Goal: Task Accomplishment & Management: Manage account settings

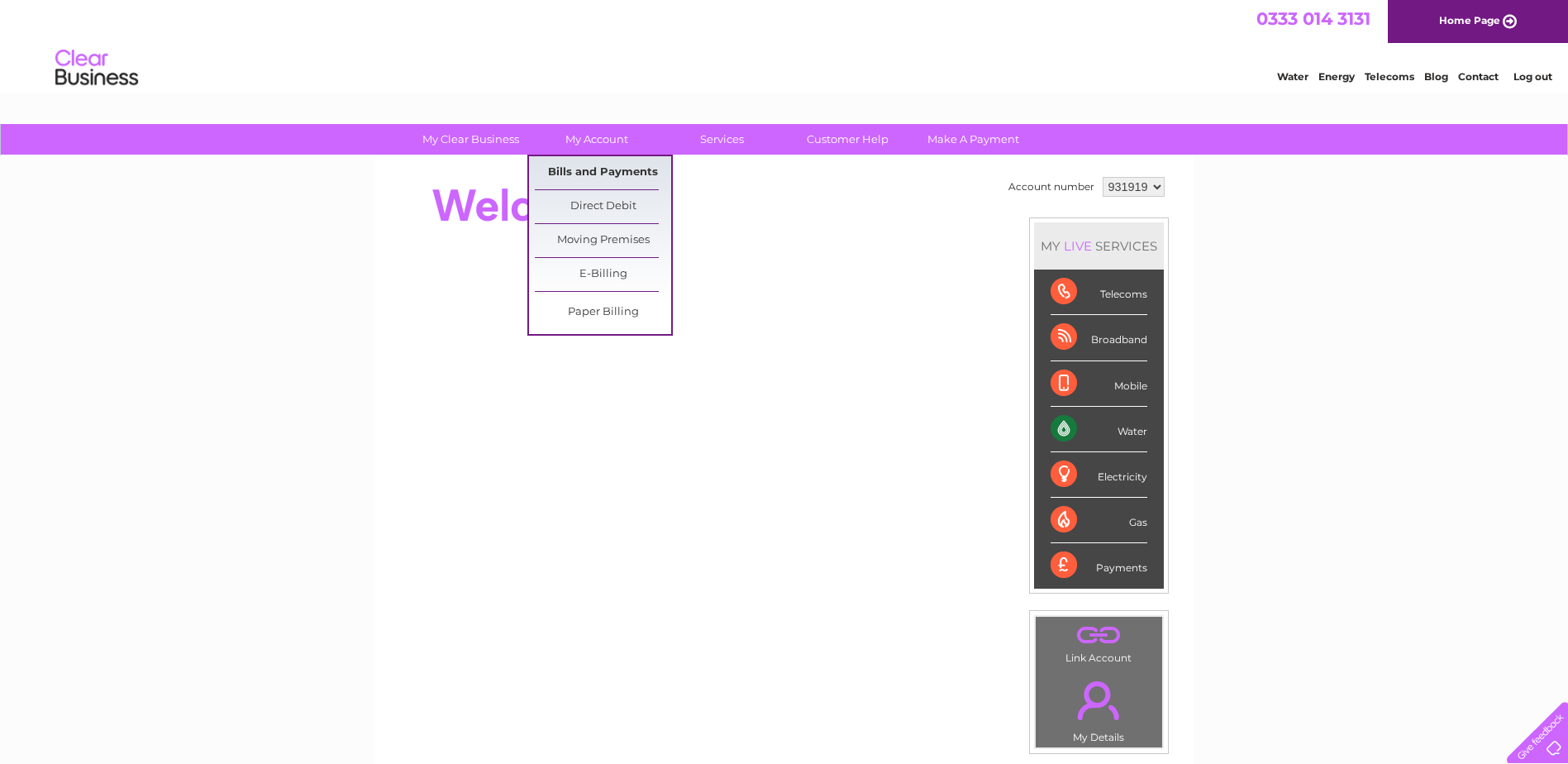
click at [604, 168] on link "Bills and Payments" at bounding box center [603, 172] width 137 height 33
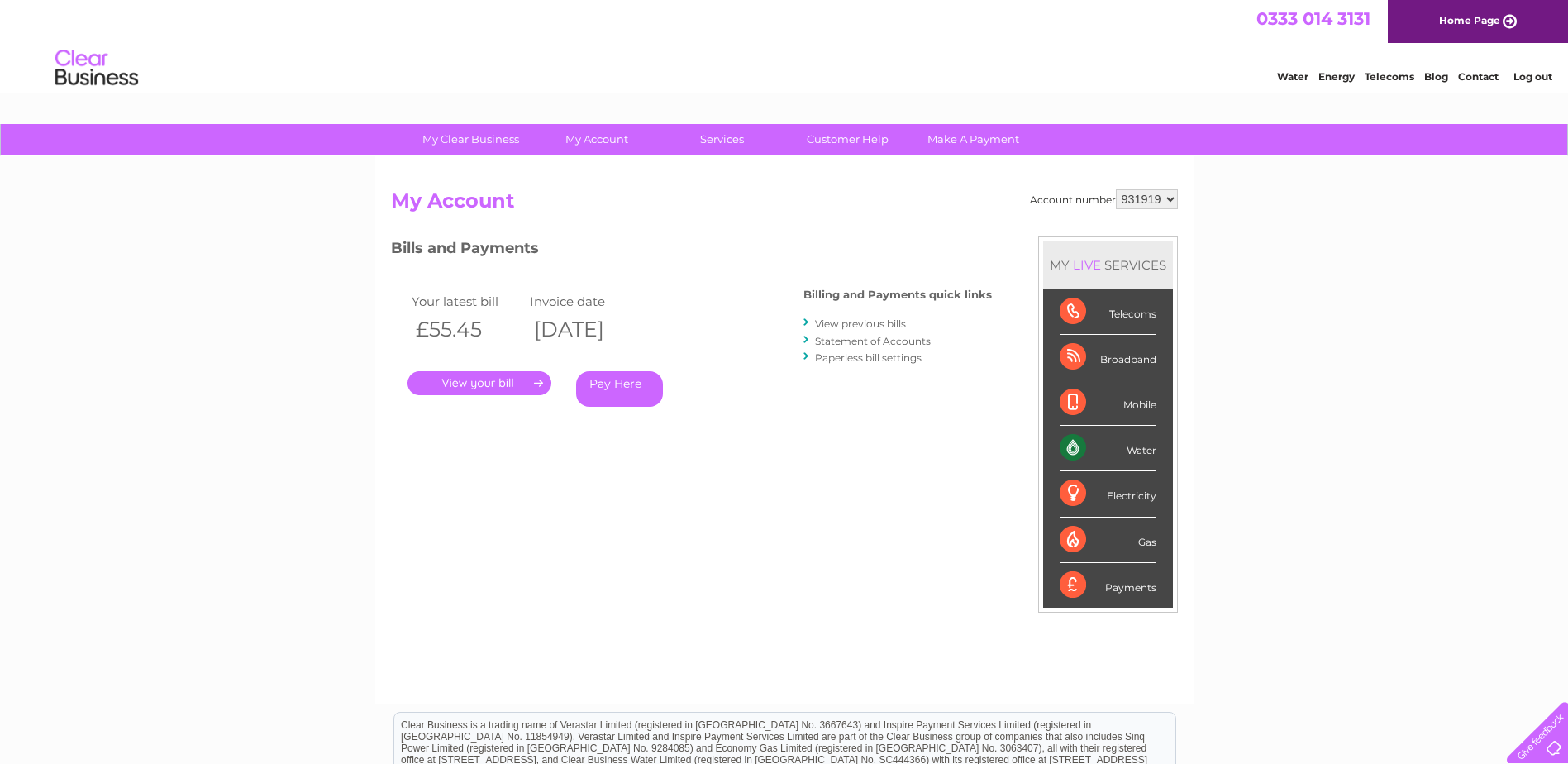
click at [483, 387] on link "." at bounding box center [479, 382] width 144 height 24
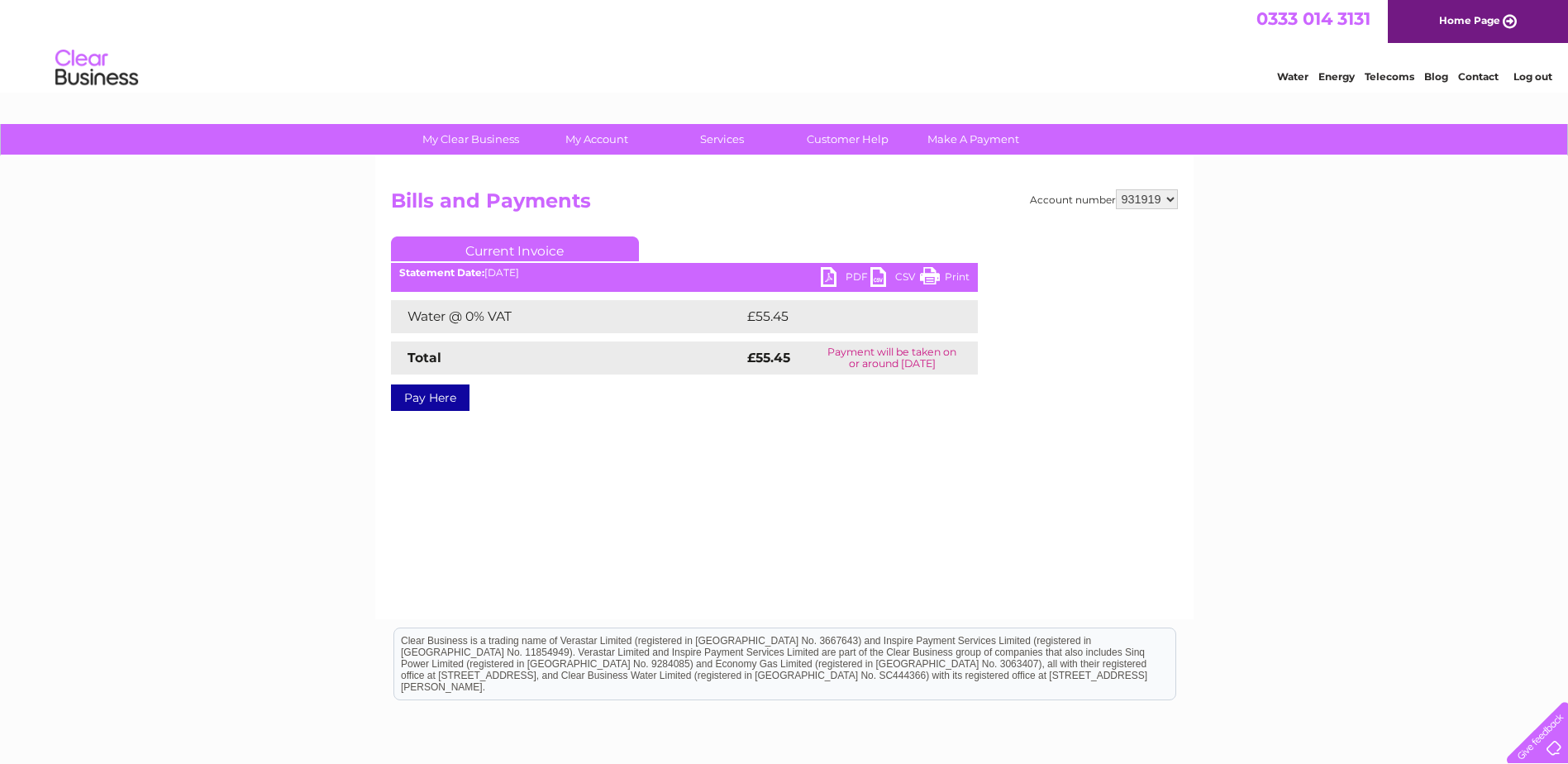
click at [847, 274] on link "PDF" at bounding box center [845, 278] width 49 height 24
click at [1534, 80] on link "Log out" at bounding box center [1533, 76] width 39 height 13
